Goal: Find specific fact: Find specific fact

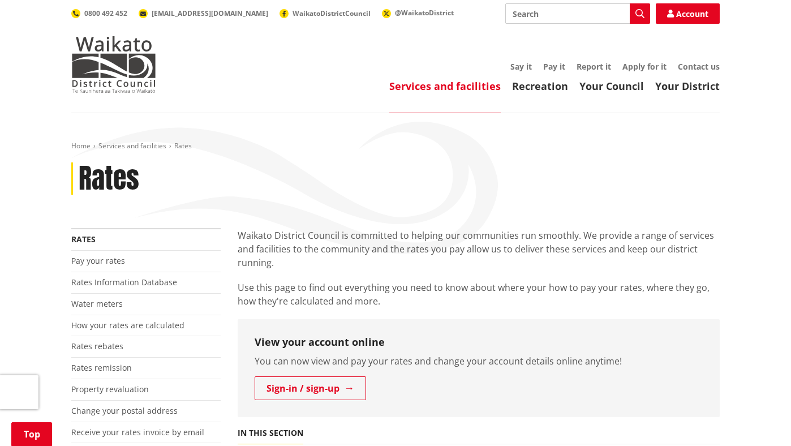
scroll to position [349, 0]
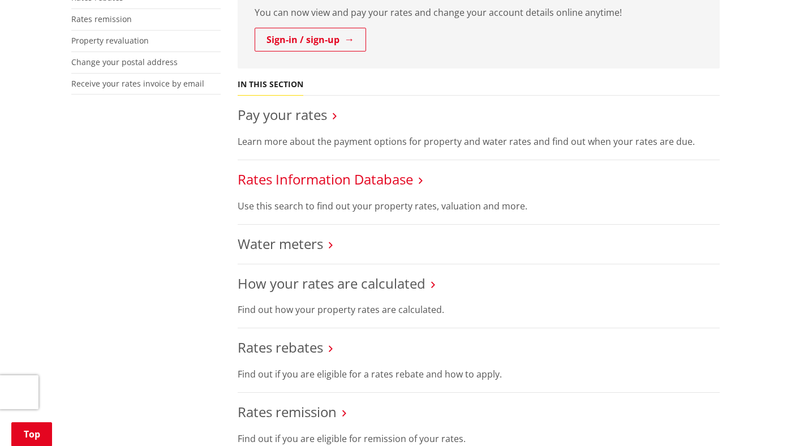
click at [311, 180] on link "Rates Information Database" at bounding box center [326, 179] width 176 height 19
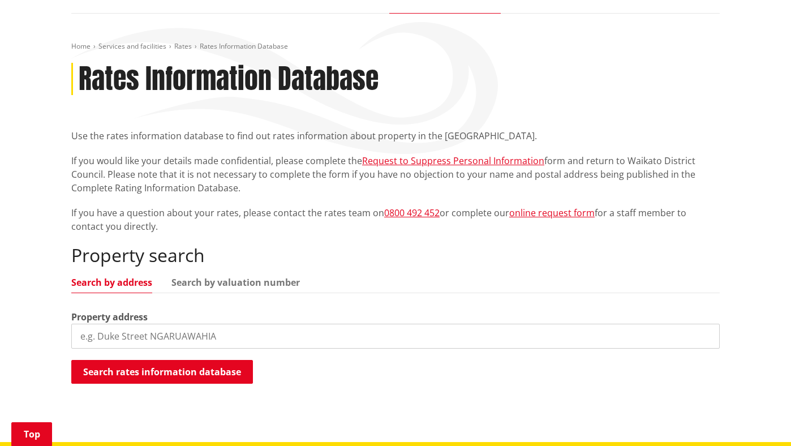
scroll to position [230, 0]
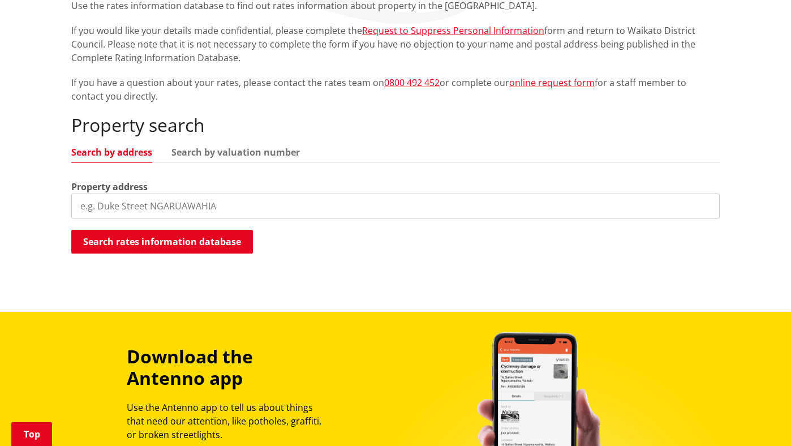
click at [164, 200] on input "search" at bounding box center [395, 206] width 649 height 25
type input "[STREET_ADDRESS]"
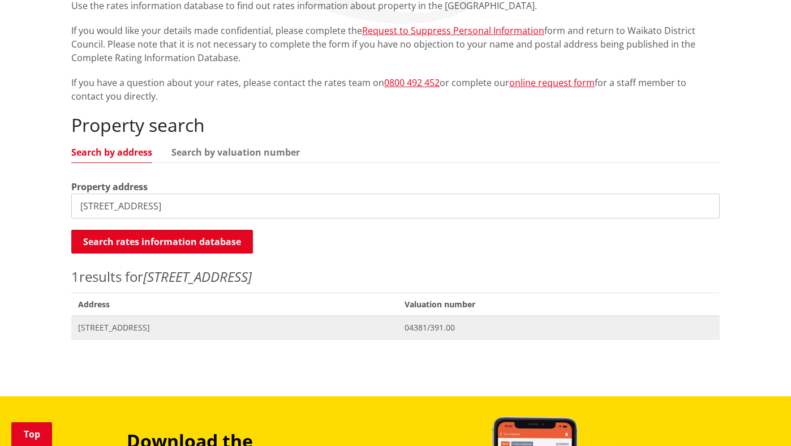
click at [142, 331] on span "[STREET_ADDRESS]" at bounding box center [234, 327] width 313 height 11
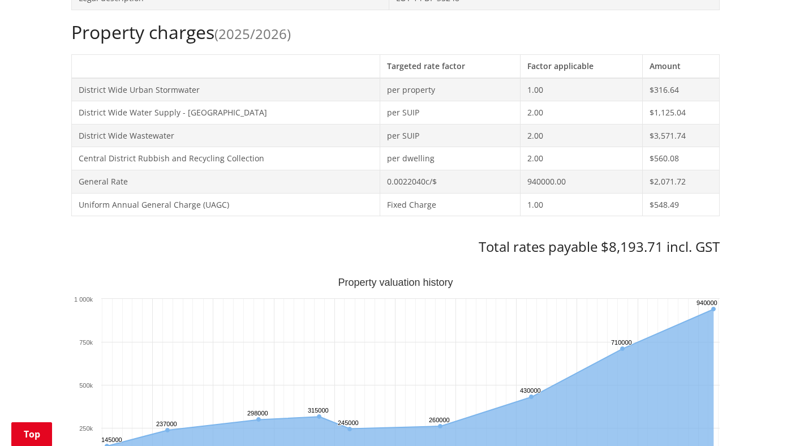
scroll to position [474, 0]
drag, startPoint x: 608, startPoint y: 243, endPoint x: 660, endPoint y: 248, distance: 52.3
click at [660, 248] on h3 "Total rates payable $8,193.71 incl. GST" at bounding box center [395, 246] width 649 height 16
copy h3 "8,193.71"
